Goal: Information Seeking & Learning: Compare options

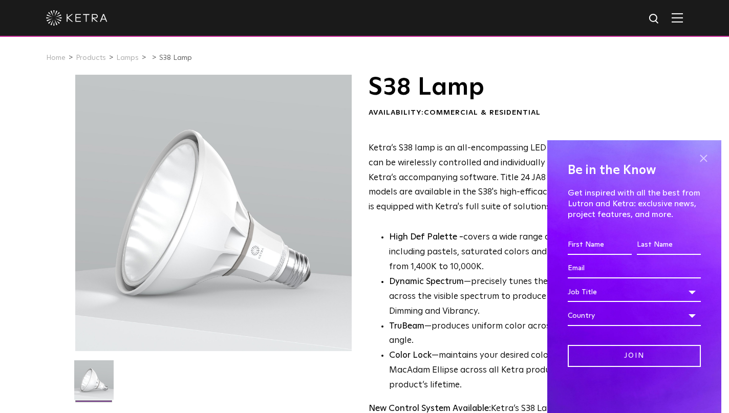
click at [708, 157] on span at bounding box center [703, 158] width 15 height 15
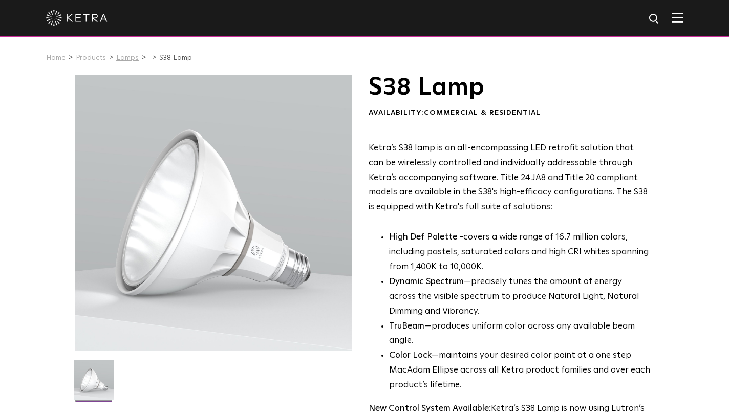
click at [127, 57] on link "Lamps" at bounding box center [127, 57] width 23 height 7
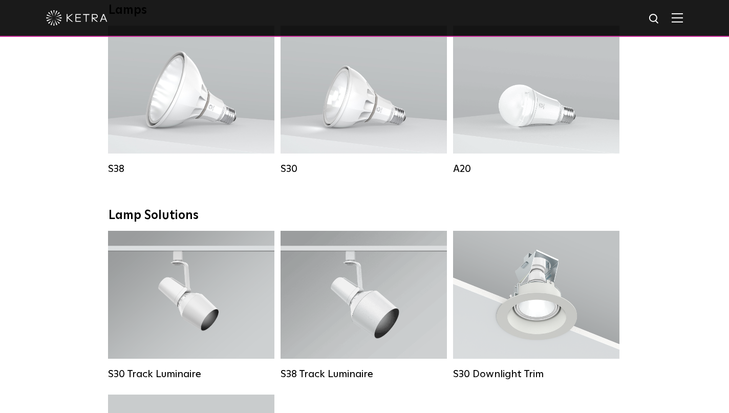
scroll to position [781, 0]
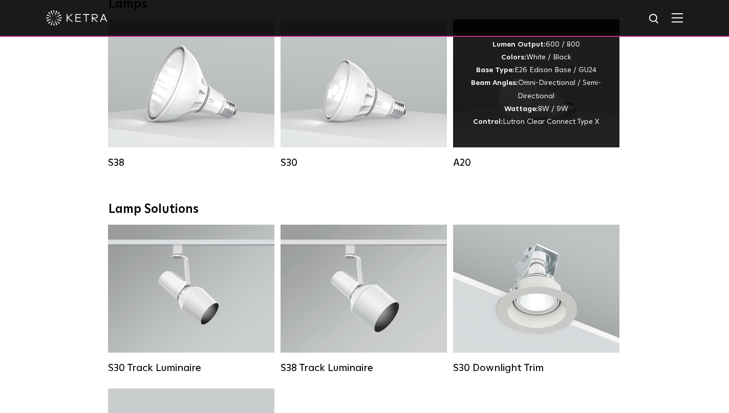
click at [465, 162] on div "A20" at bounding box center [536, 163] width 166 height 12
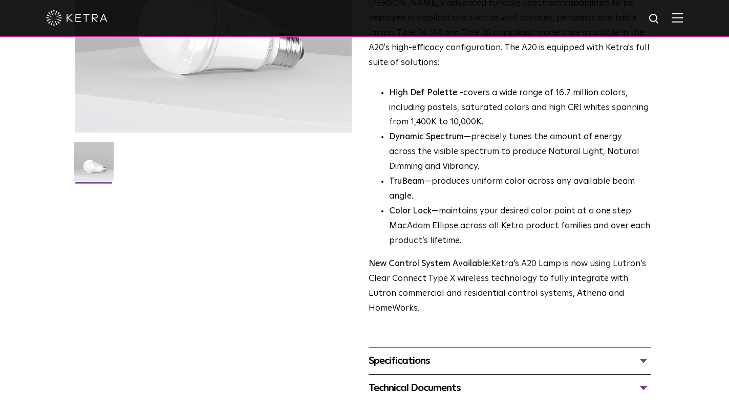
scroll to position [220, 0]
click at [632, 352] on div "Specifications" at bounding box center [510, 360] width 282 height 16
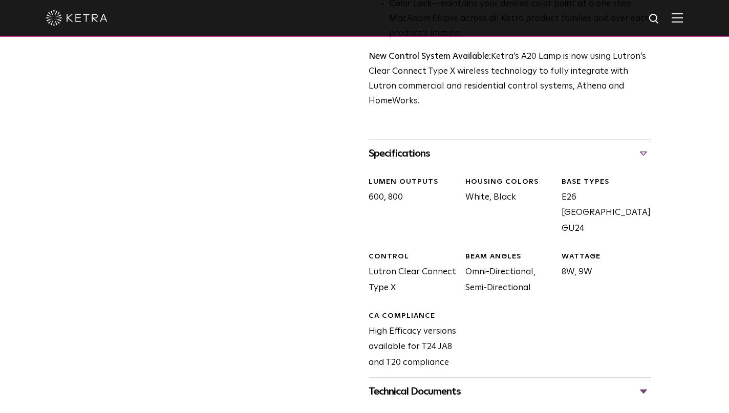
scroll to position [438, 0]
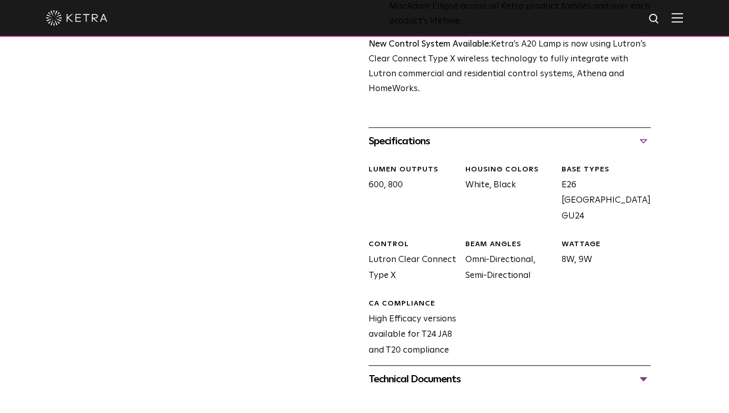
click at [643, 371] on div "Technical Documents" at bounding box center [510, 379] width 282 height 16
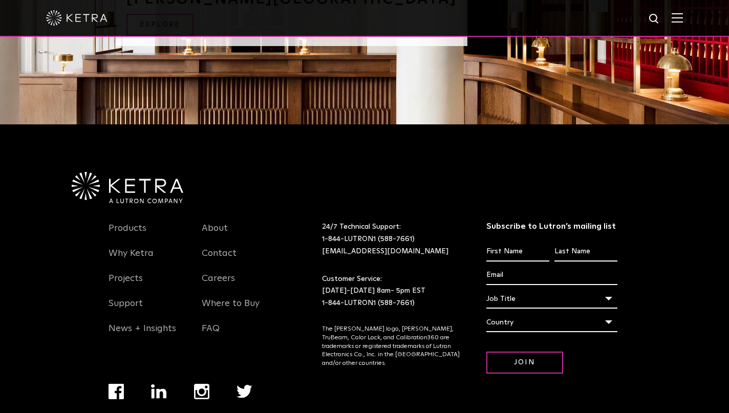
scroll to position [1578, 0]
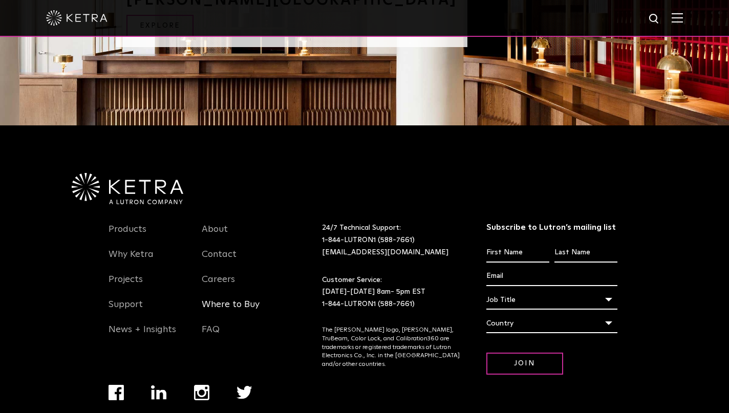
click at [242, 299] on link "Where to Buy" at bounding box center [231, 311] width 58 height 24
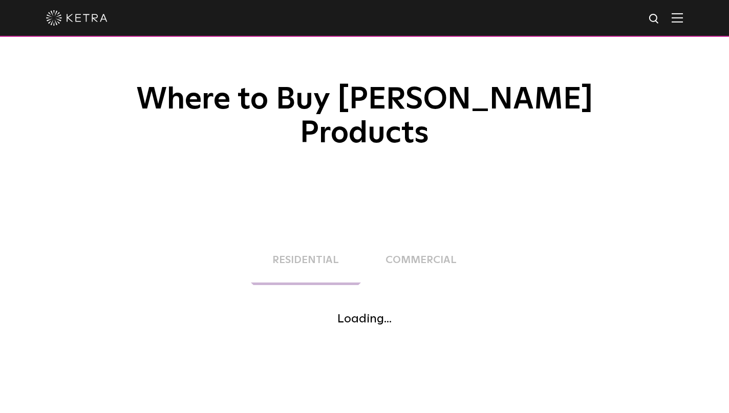
scroll to position [58, 0]
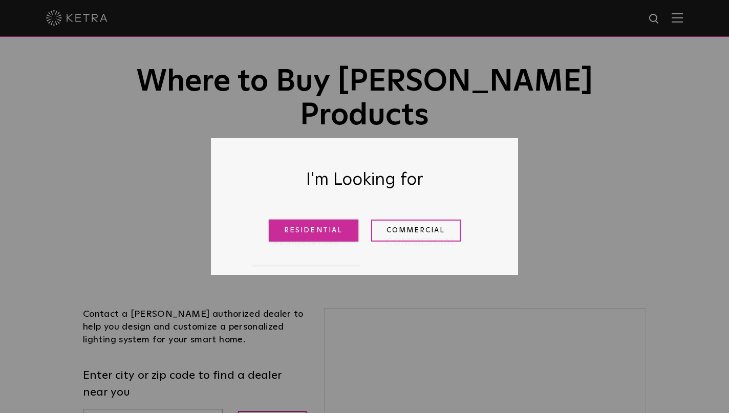
click at [311, 231] on link "Residential" at bounding box center [314, 231] width 90 height 22
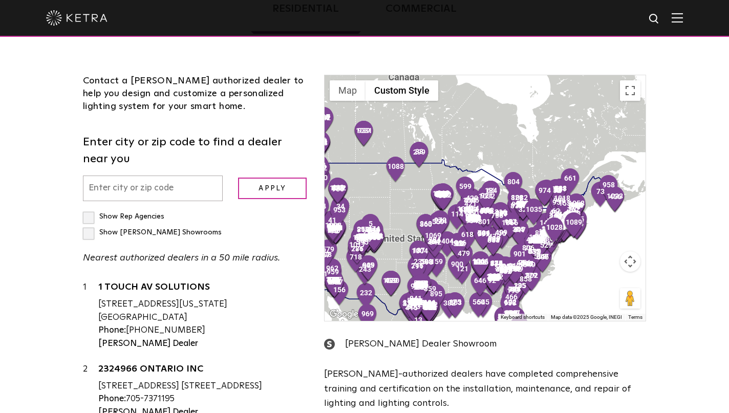
scroll to position [295, 0]
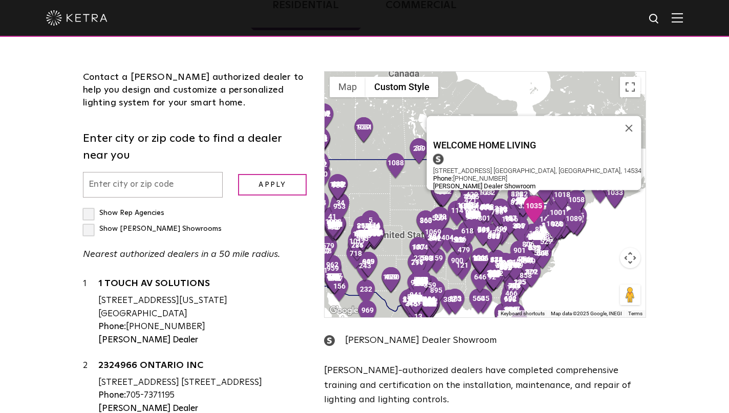
click at [536, 196] on img "1035" at bounding box center [534, 210] width 22 height 28
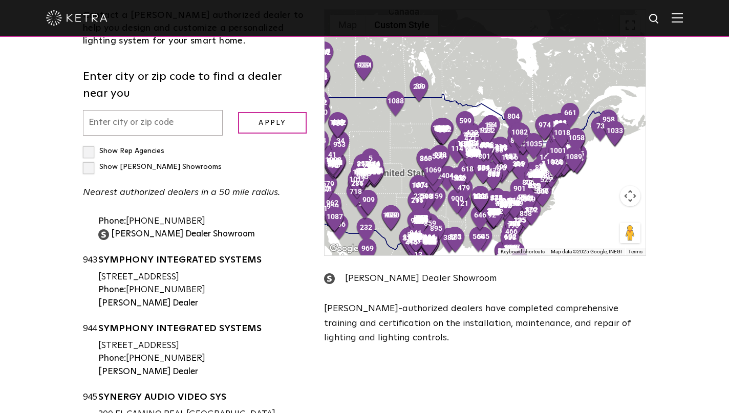
scroll to position [355, 0]
